Goal: Task Accomplishment & Management: Manage account settings

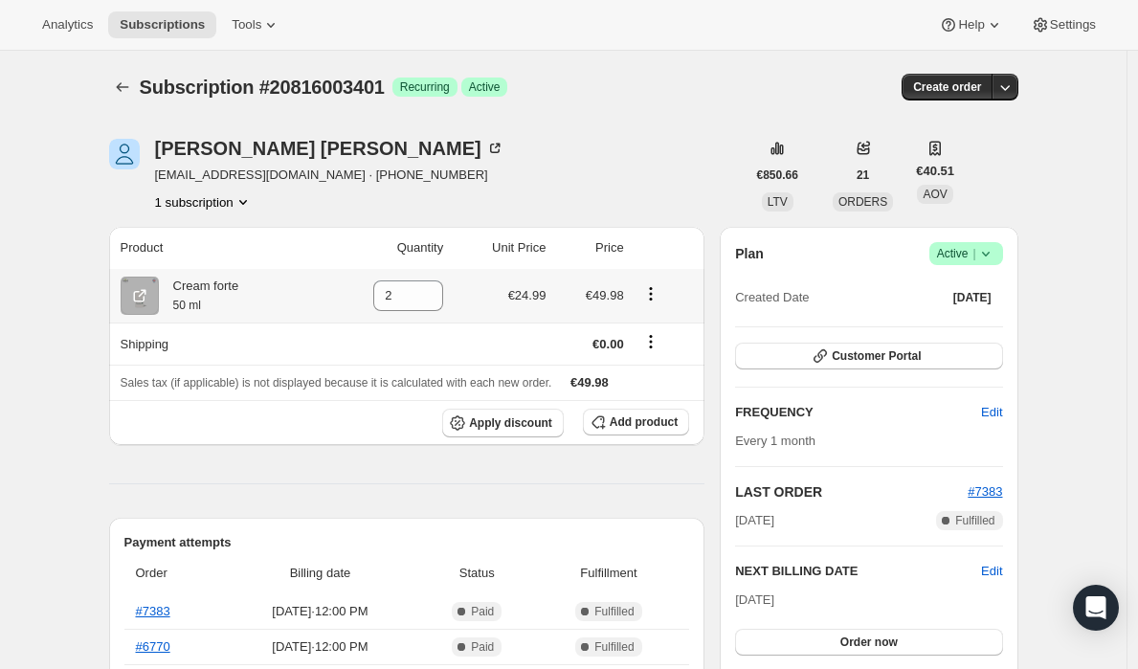
scroll to position [116, 0]
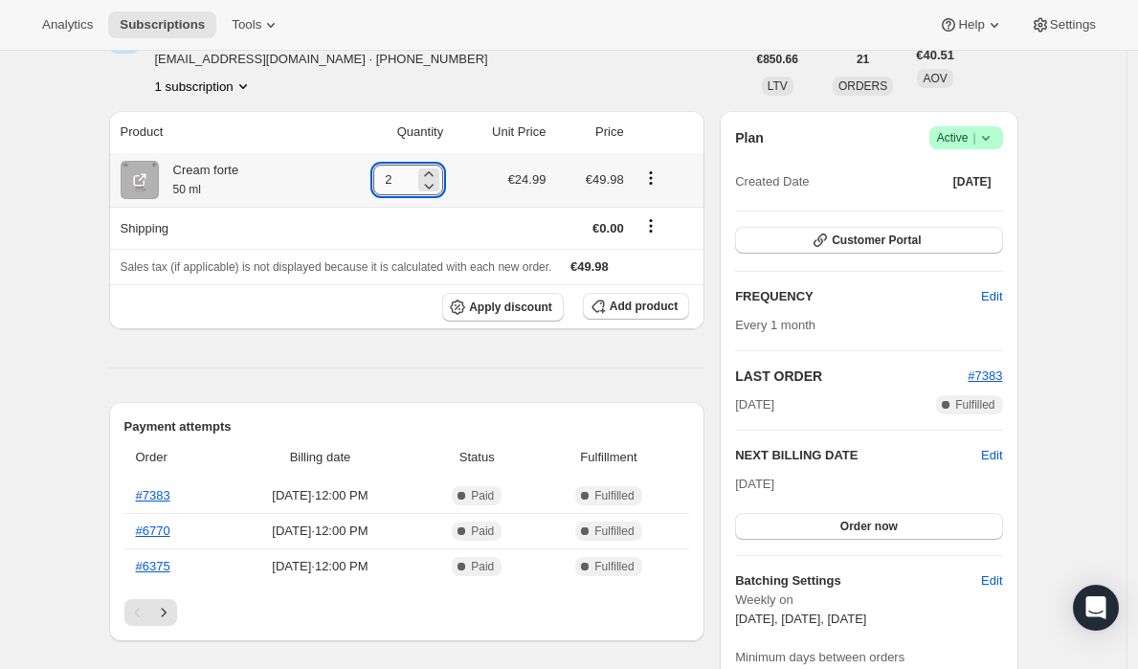
click at [415, 180] on input "2" at bounding box center [393, 180] width 41 height 31
click at [435, 188] on icon at bounding box center [428, 185] width 19 height 19
type input "1"
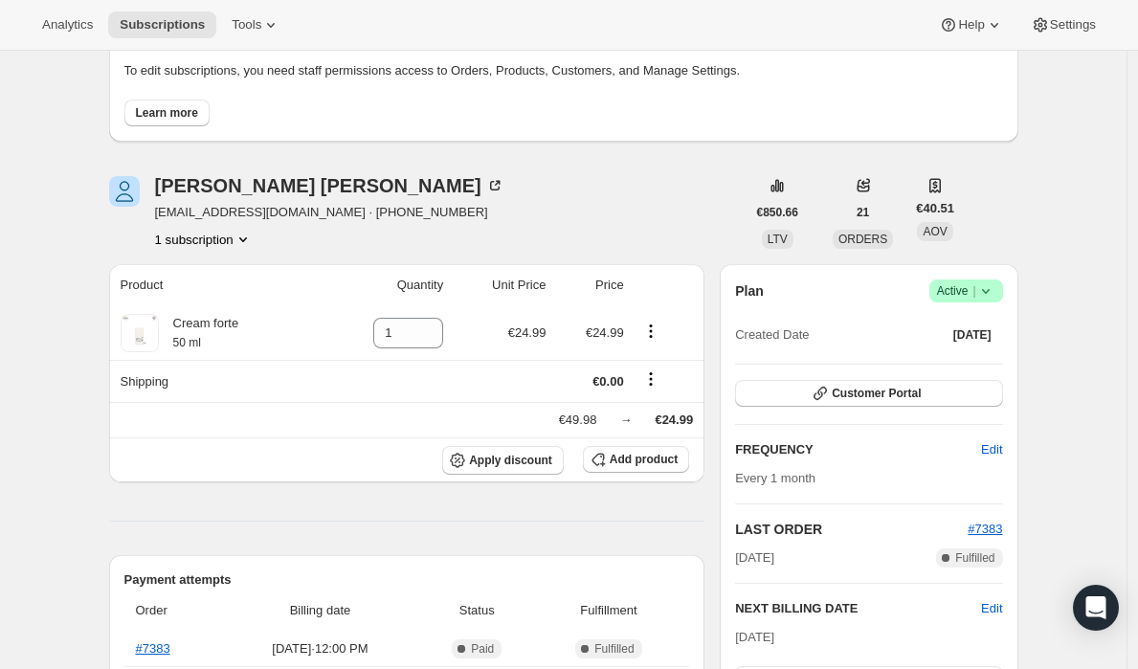
click at [662, 206] on div "[PERSON_NAME] [EMAIL_ADDRESS][DOMAIN_NAME] · [PHONE_NUMBER] 1 subscription" at bounding box center [427, 212] width 637 height 73
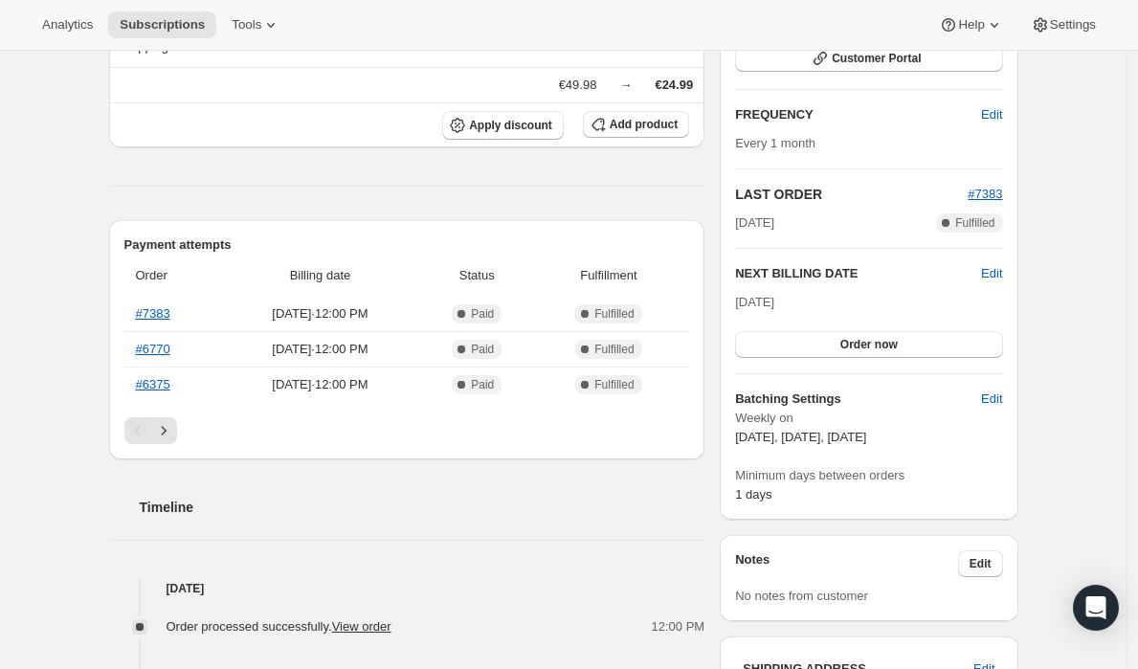
scroll to position [0, 0]
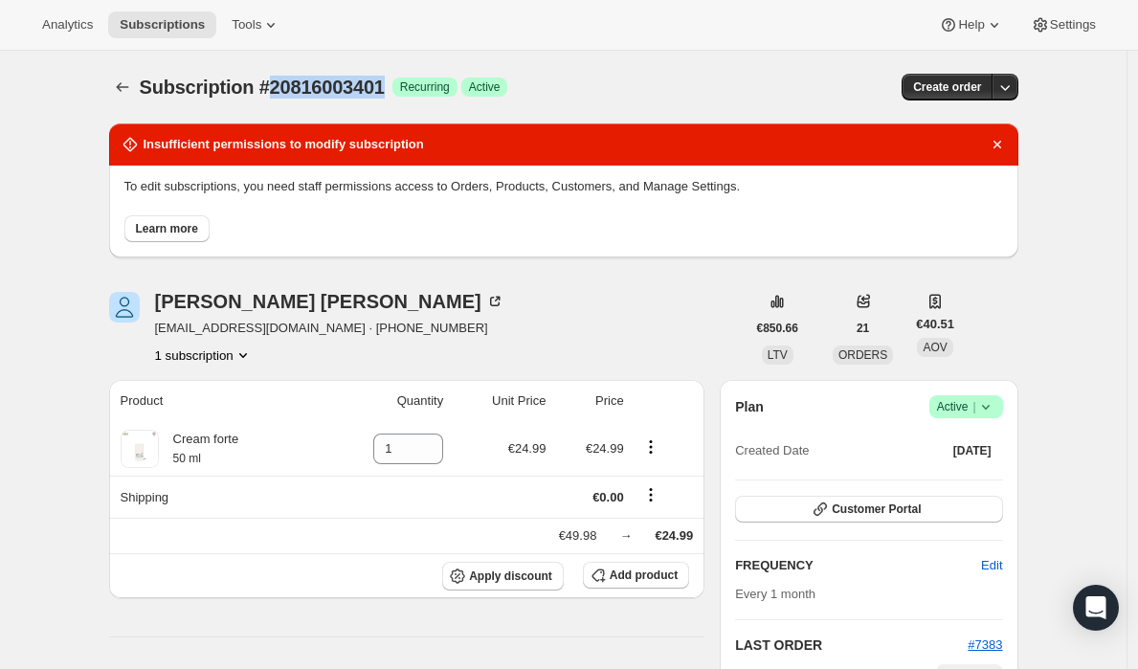
drag, startPoint x: 277, startPoint y: 88, endPoint x: 398, endPoint y: 89, distance: 121.6
click at [385, 89] on span "Subscription #20816003401" at bounding box center [262, 87] width 245 height 21
copy span "20816003401"
click at [718, 85] on div "Subscription #20816003401 Success Recurring Success Active Create order" at bounding box center [563, 87] width 909 height 27
click at [280, 89] on span "Subscription #20816003401" at bounding box center [262, 87] width 245 height 21
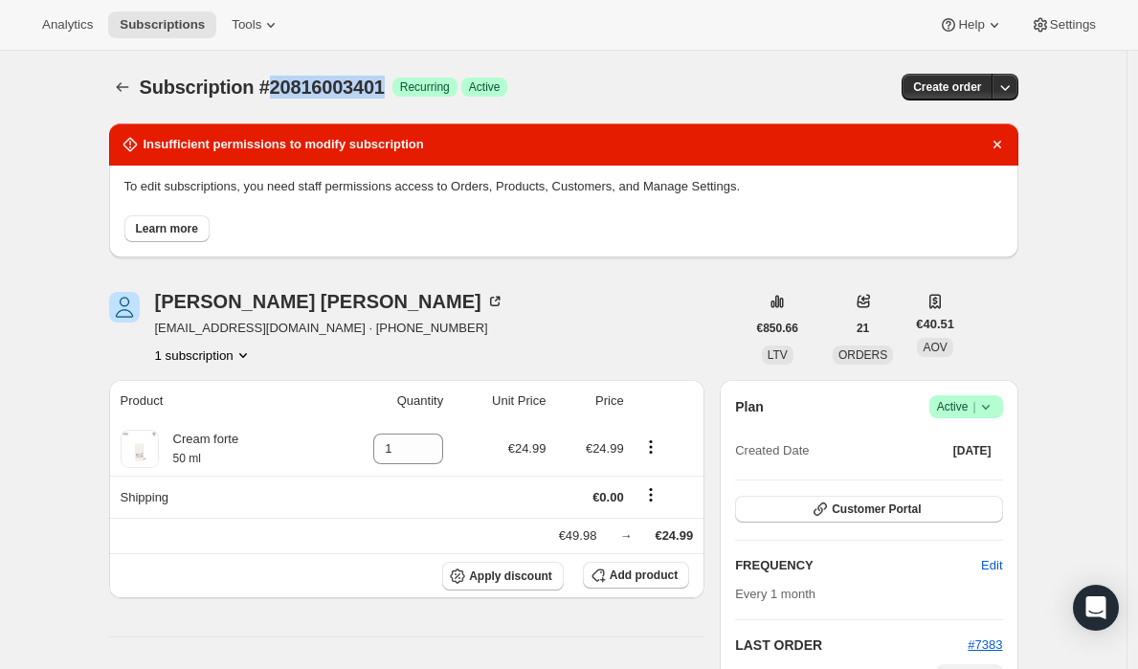
drag, startPoint x: 278, startPoint y: 88, endPoint x: 400, endPoint y: 90, distance: 122.5
click at [385, 90] on span "Subscription #20816003401" at bounding box center [262, 87] width 245 height 21
copy span "20816003401"
